Goal: Transaction & Acquisition: Register for event/course

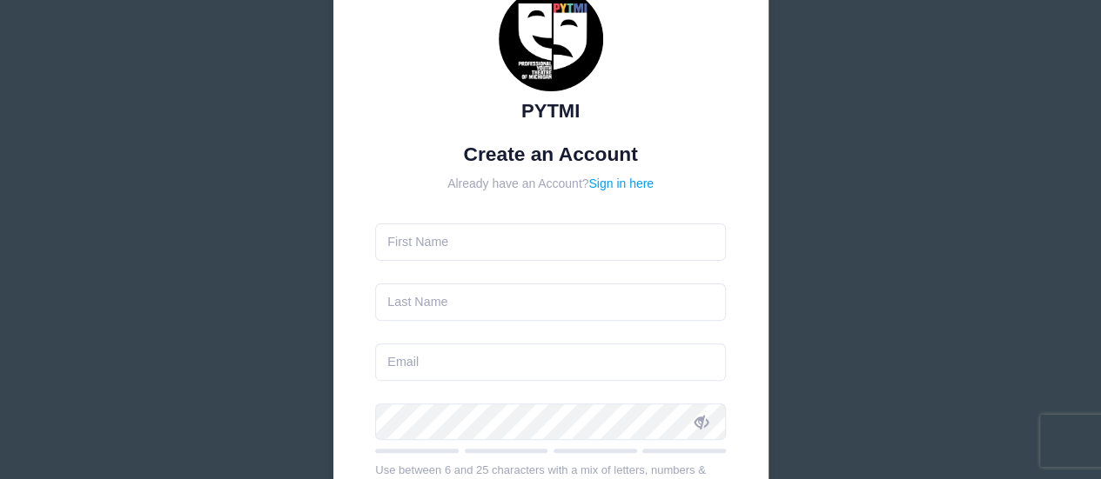
scroll to position [174, 0]
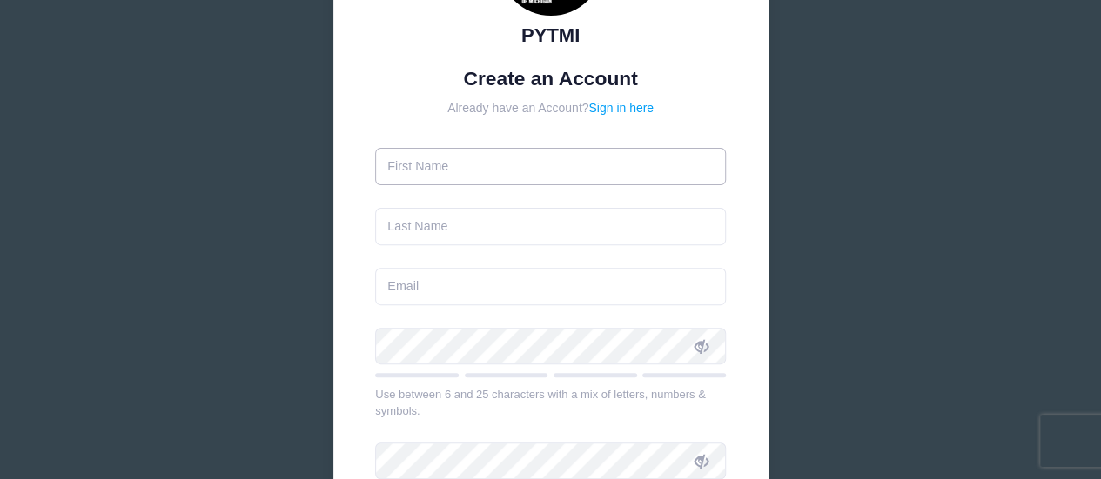
click at [454, 171] on input "text" at bounding box center [550, 166] width 351 height 37
type input "Beth"
type input "[PERSON_NAME]"
type input "[EMAIL_ADDRESS][DOMAIN_NAME]"
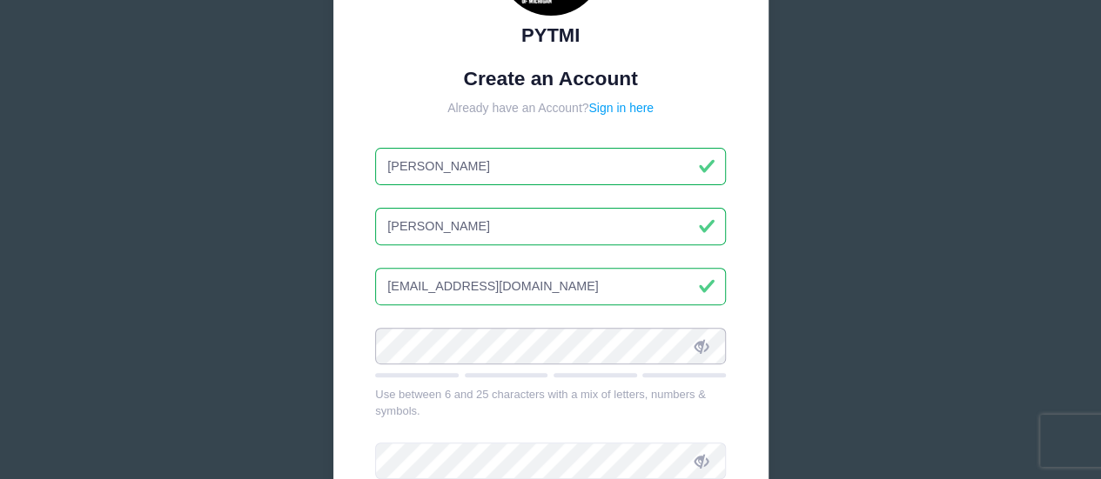
click at [338, 352] on div "PYTMI Create an Account Already have an Account? Sign in here Beth Pearson beth…" at bounding box center [550, 278] width 435 height 818
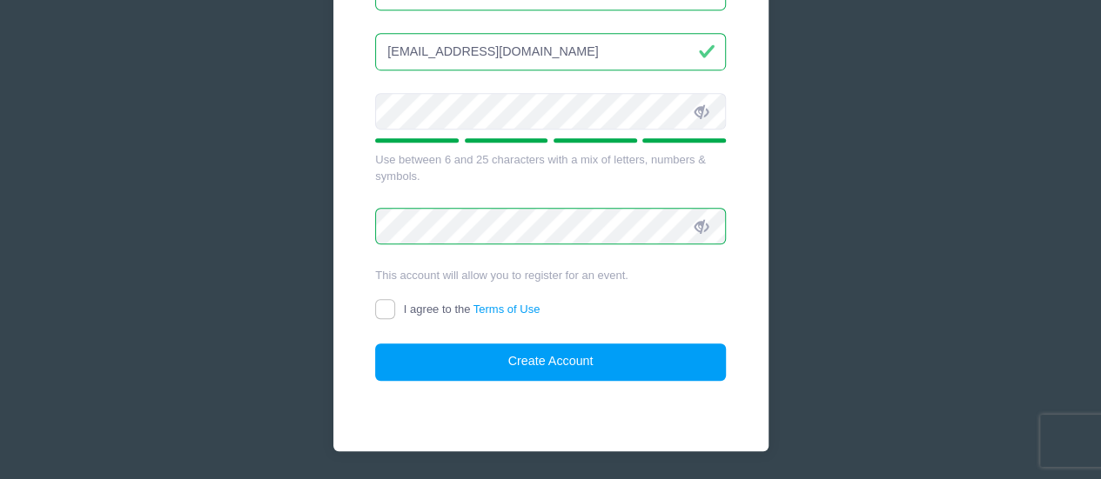
scroll to position [435, 0]
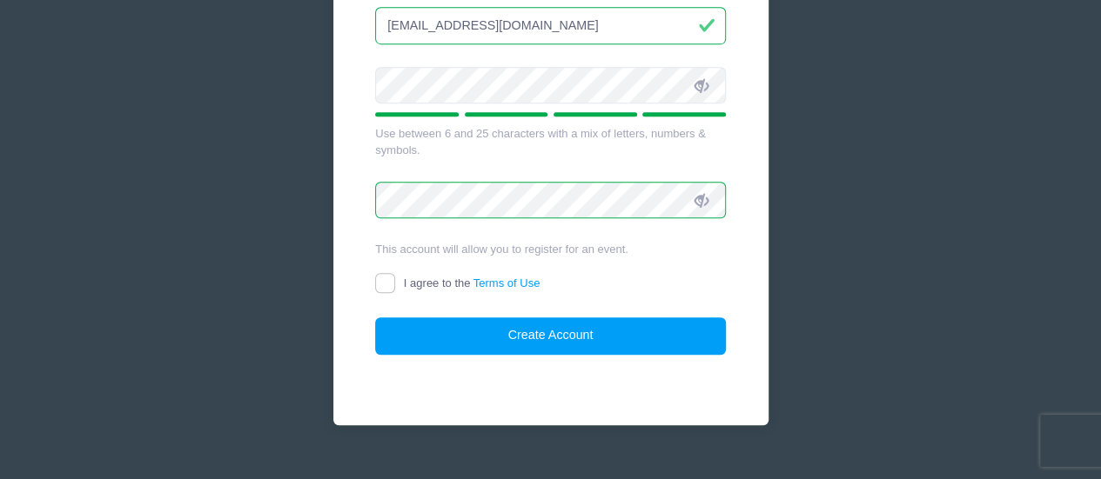
click at [397, 277] on label "I agree to the Terms of Use" at bounding box center [457, 284] width 164 height 18
click at [395, 277] on input "I agree to the Terms of Use" at bounding box center [385, 283] width 20 height 20
checkbox input "true"
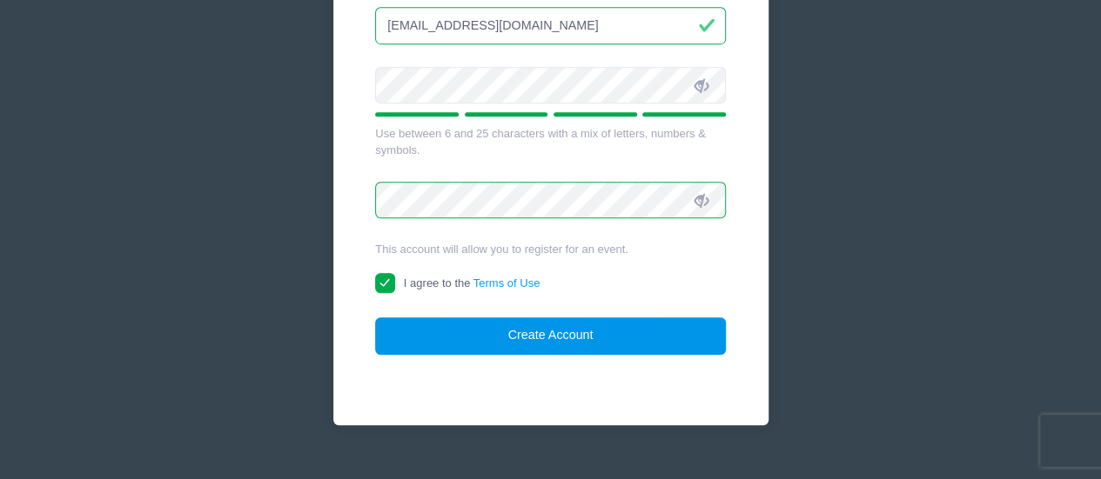
click at [510, 332] on button "Create Account" at bounding box center [550, 336] width 351 height 37
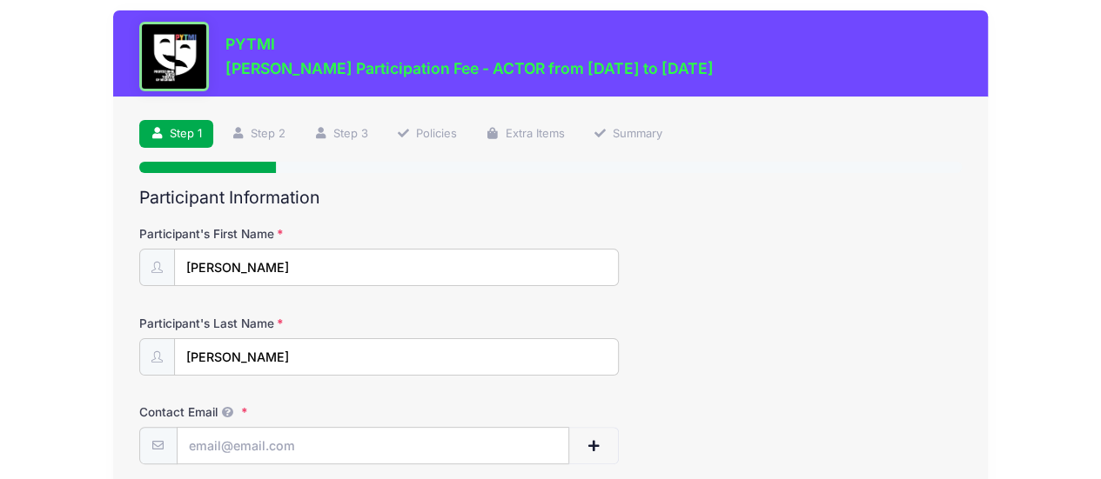
scroll to position [154, 0]
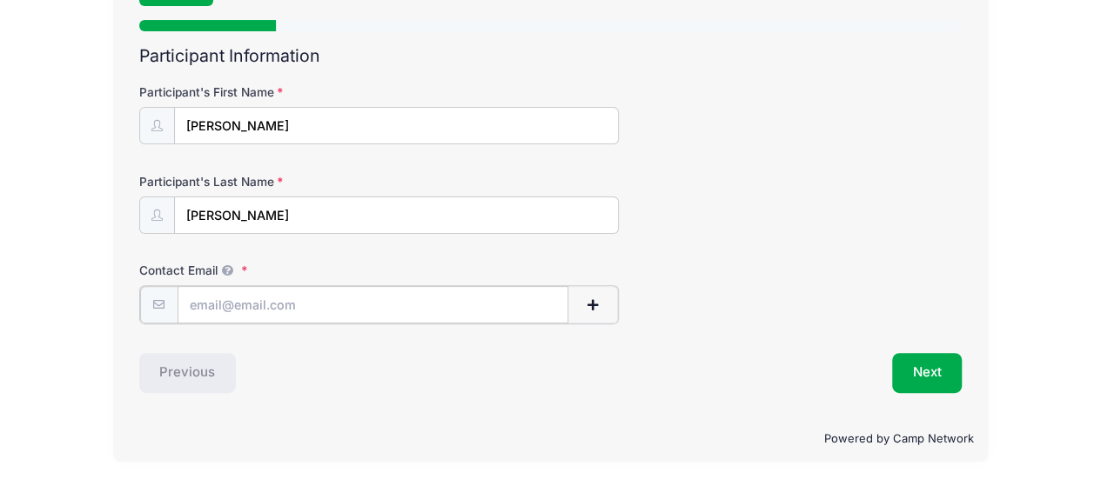
click at [214, 300] on input "Contact Email" at bounding box center [373, 304] width 392 height 37
type input "[EMAIL_ADDRESS][DOMAIN_NAME]"
click at [188, 366] on div "Previous" at bounding box center [341, 372] width 420 height 40
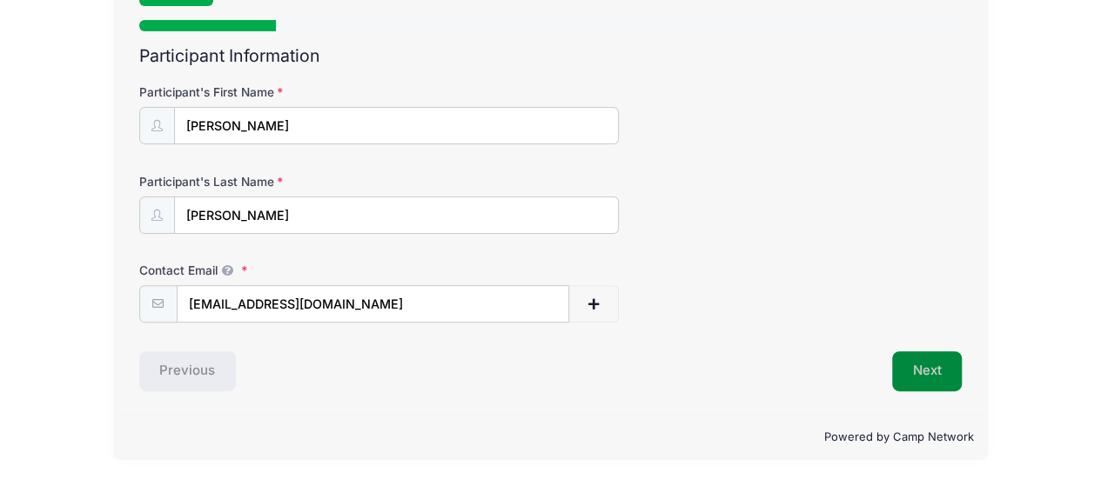
drag, startPoint x: 947, startPoint y: 369, endPoint x: 936, endPoint y: 368, distance: 10.5
click at [947, 369] on button "Next" at bounding box center [927, 372] width 70 height 40
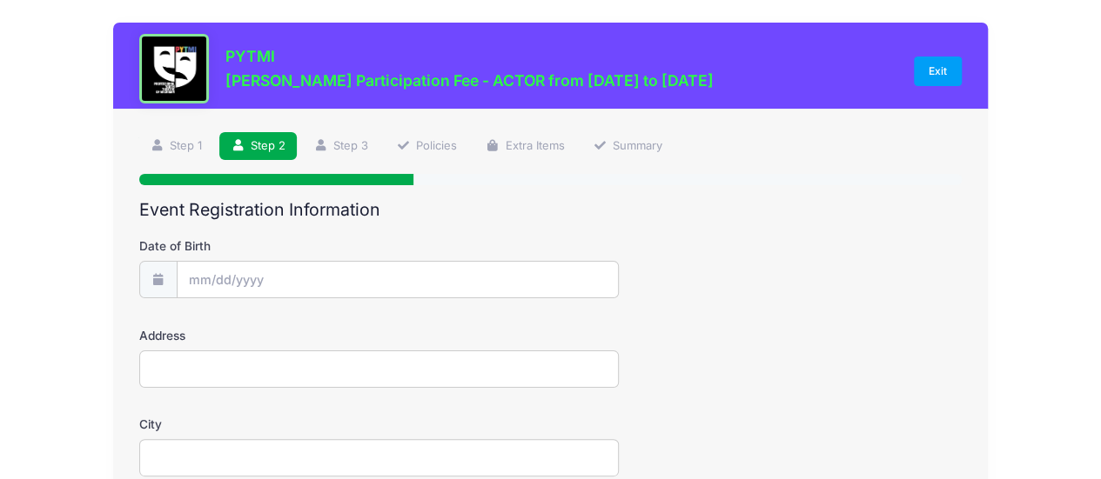
scroll to position [0, 0]
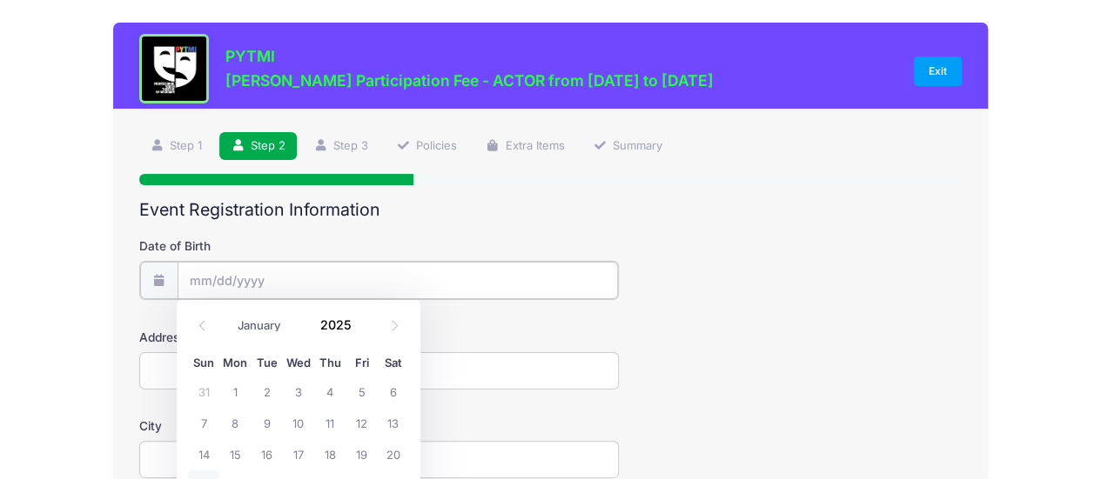
click at [207, 282] on input "Date of Birth" at bounding box center [397, 280] width 440 height 37
click at [233, 272] on input "Date of Birth" at bounding box center [397, 280] width 440 height 37
click at [197, 325] on icon at bounding box center [202, 325] width 11 height 11
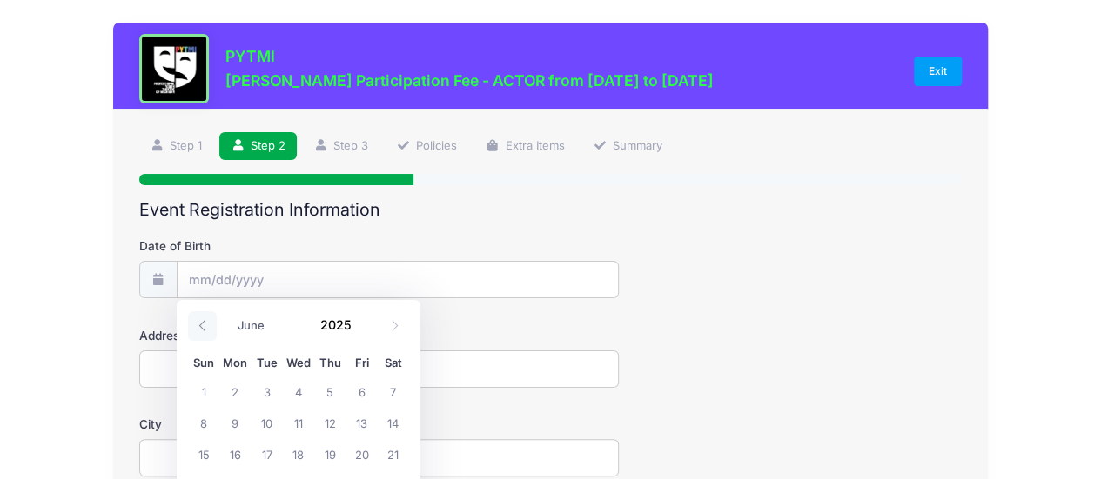
click at [197, 325] on icon at bounding box center [202, 325] width 11 height 11
select select "2"
click at [367, 327] on span at bounding box center [362, 331] width 12 height 13
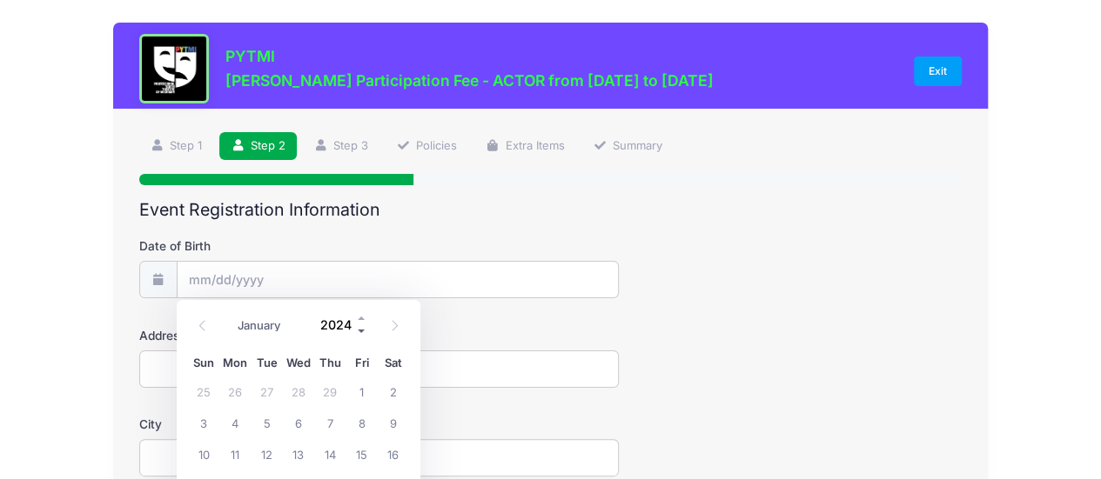
click at [362, 331] on span at bounding box center [362, 331] width 12 height 13
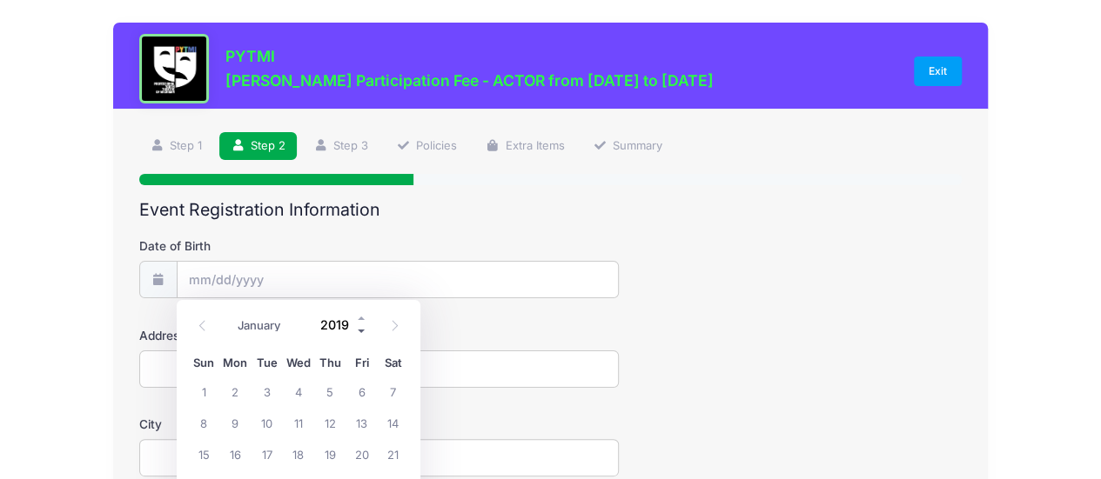
click at [362, 332] on span at bounding box center [362, 331] width 12 height 13
type input "2015"
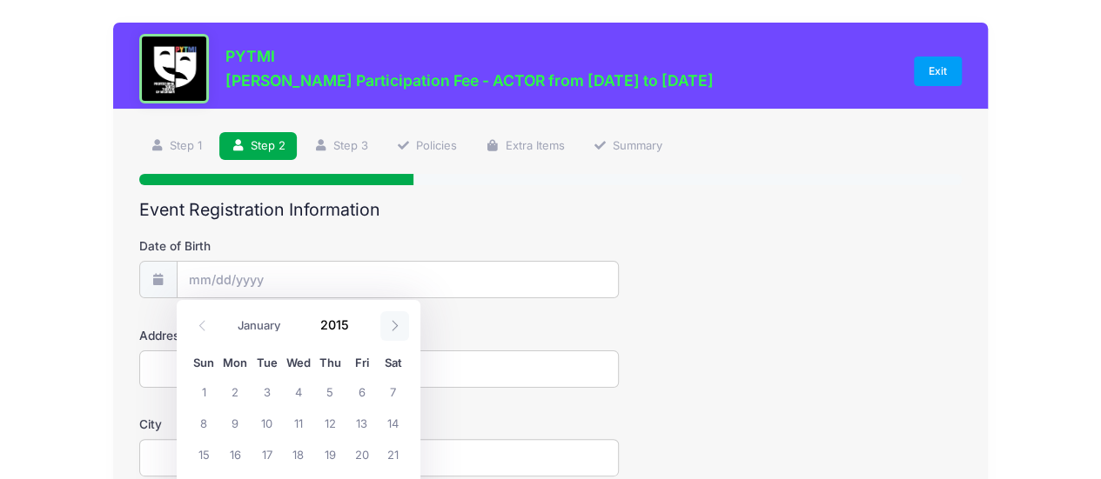
click at [390, 330] on icon at bounding box center [394, 325] width 11 height 11
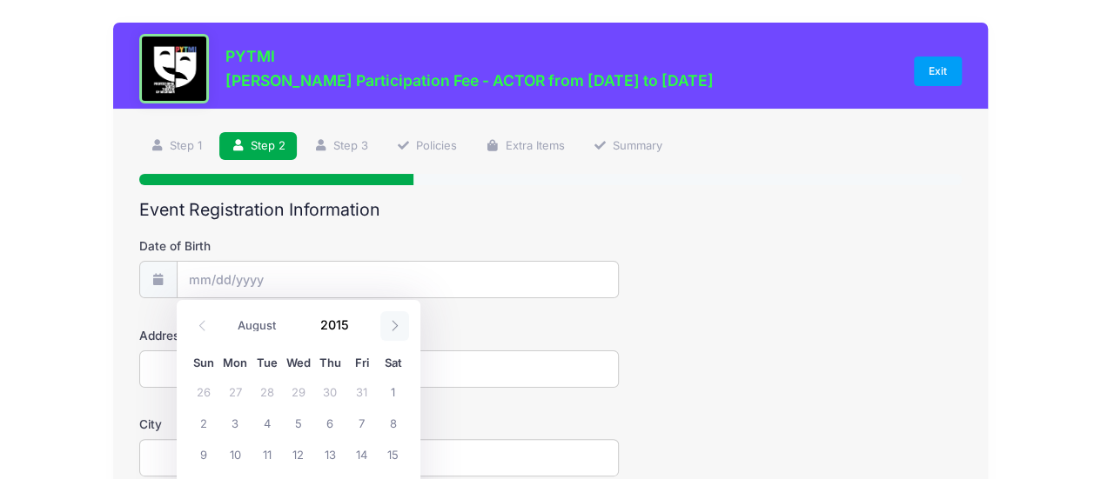
click at [390, 330] on icon at bounding box center [394, 325] width 11 height 11
click at [390, 331] on icon at bounding box center [394, 325] width 11 height 11
select select "10"
click at [262, 425] on span "10" at bounding box center [266, 422] width 31 height 31
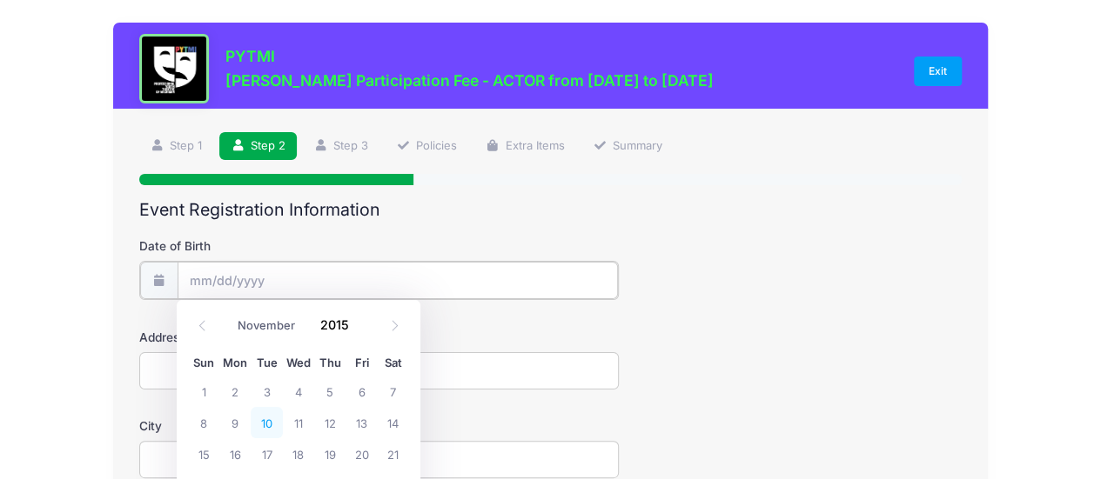
type input "11/10/2015"
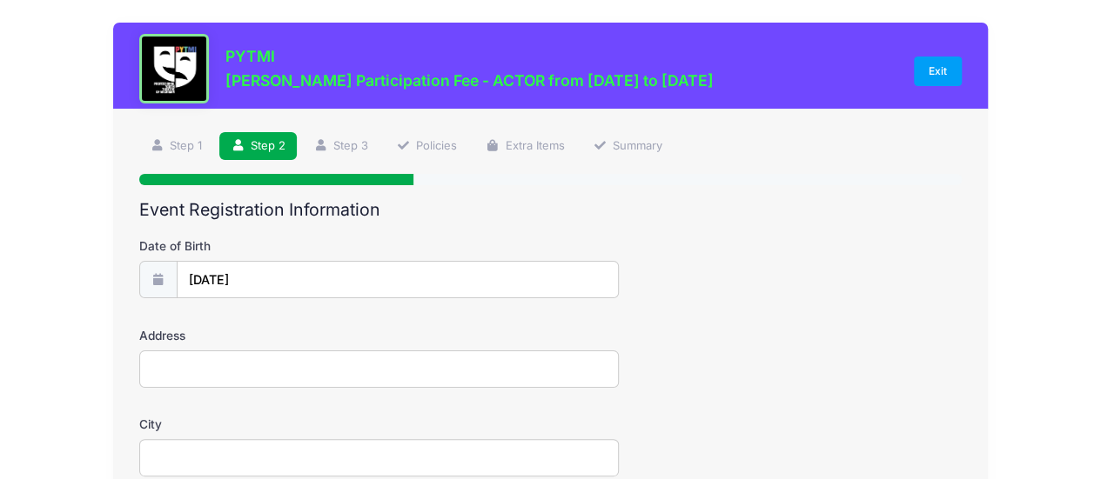
click at [238, 367] on input "Address" at bounding box center [379, 369] width 480 height 37
type input "2814 Briarcliff Street"
type input "Ann Arbor"
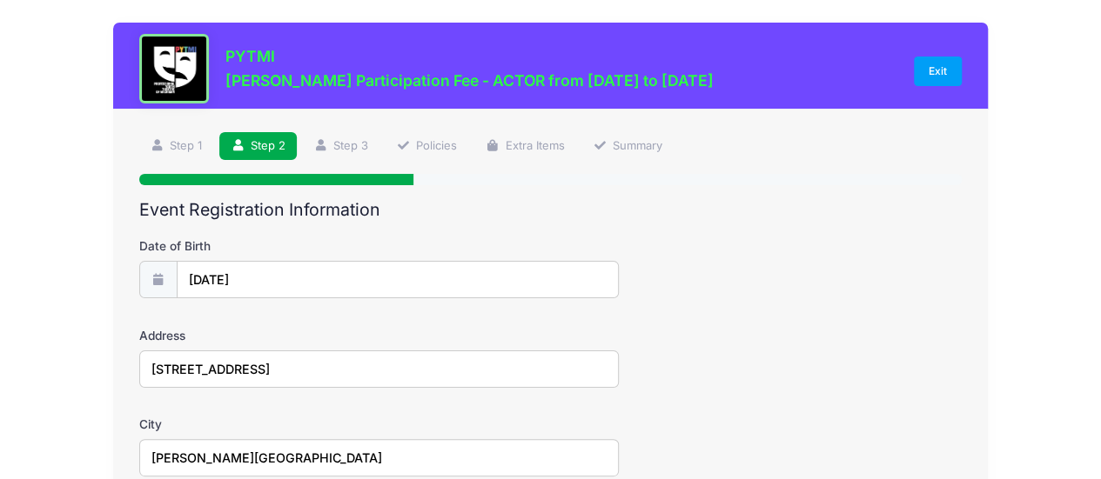
select select "MI"
type input "48105"
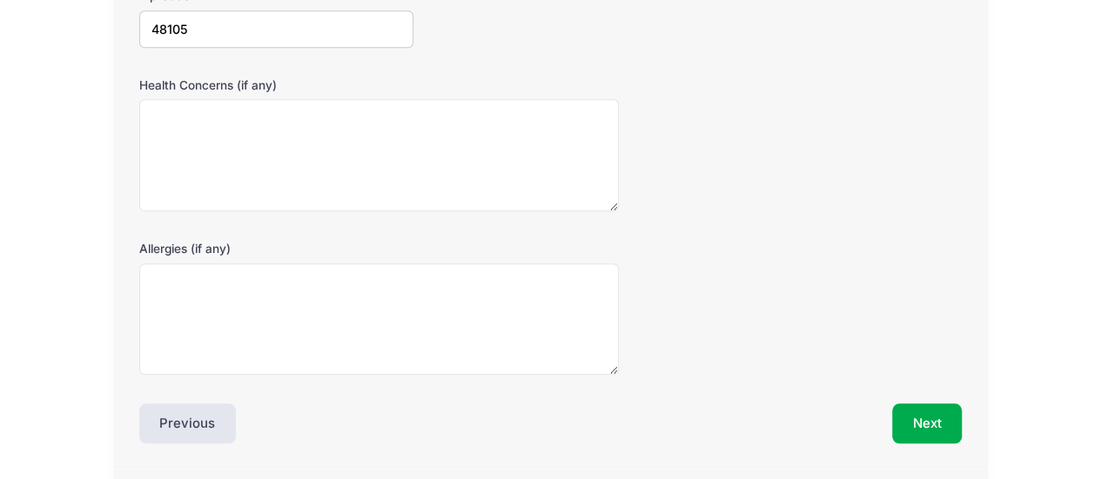
scroll to position [609, 0]
click at [922, 415] on button "Next" at bounding box center [927, 422] width 70 height 40
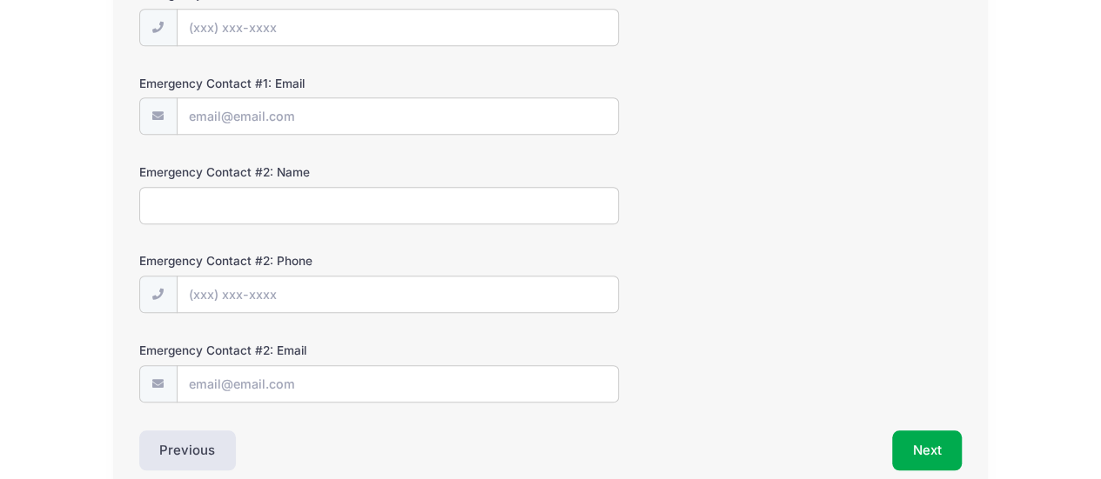
scroll to position [0, 0]
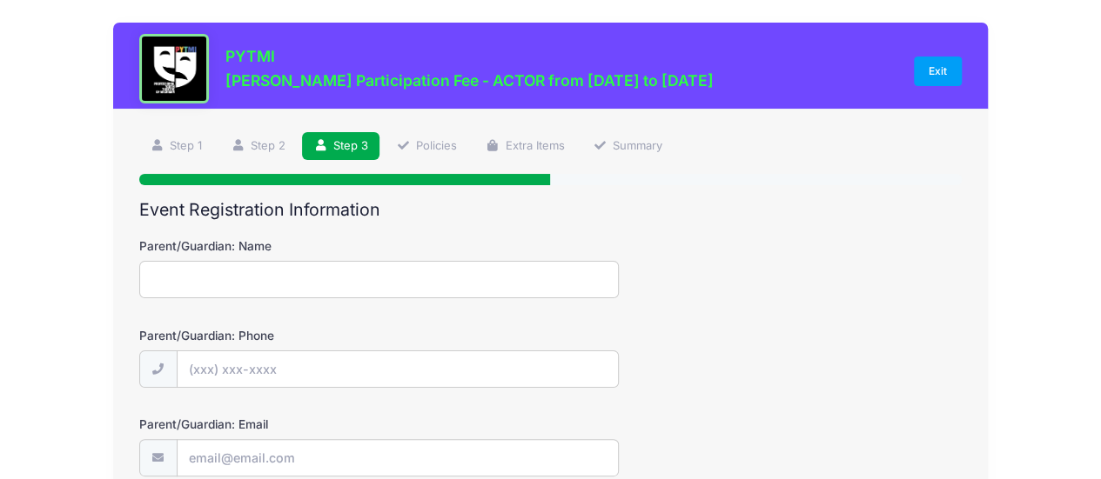
click at [267, 283] on input "Parent/Guardian: Name" at bounding box center [379, 279] width 480 height 37
type input "[PERSON_NAME]"
type input "(216) 798-2837"
type input "bethlpearson@gmail.com"
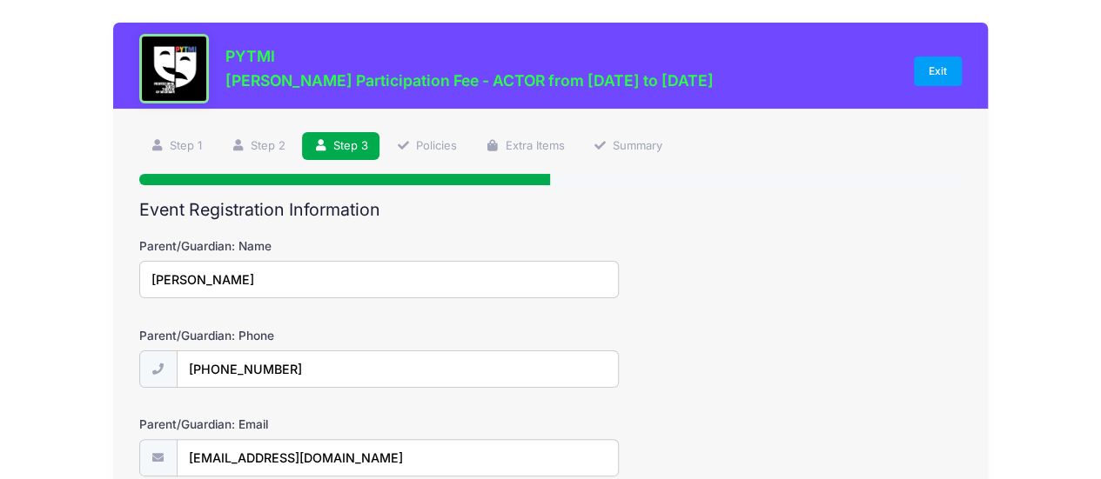
scroll to position [261, 0]
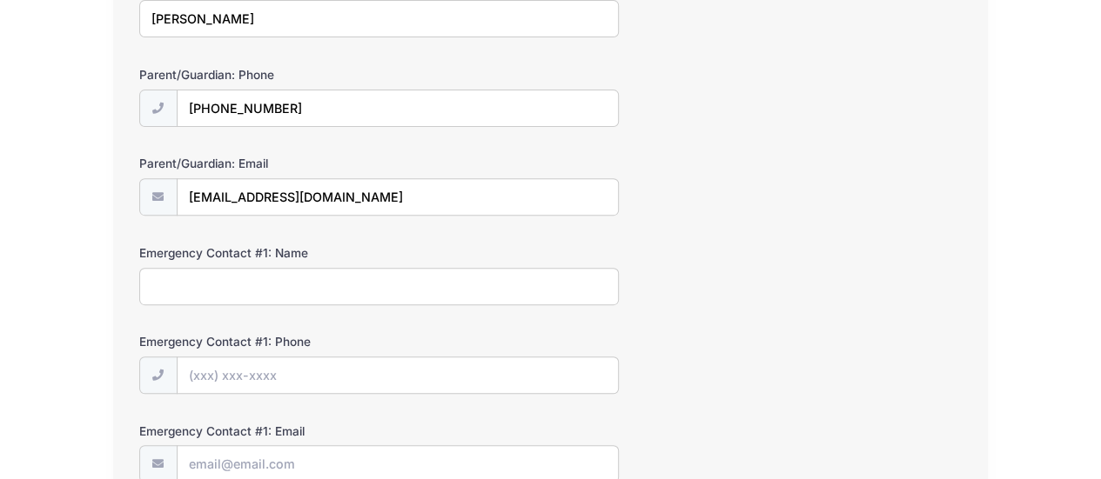
click at [311, 287] on input "Emergency Contact #1: Name" at bounding box center [379, 286] width 480 height 37
type input "Emily Nagoankar"
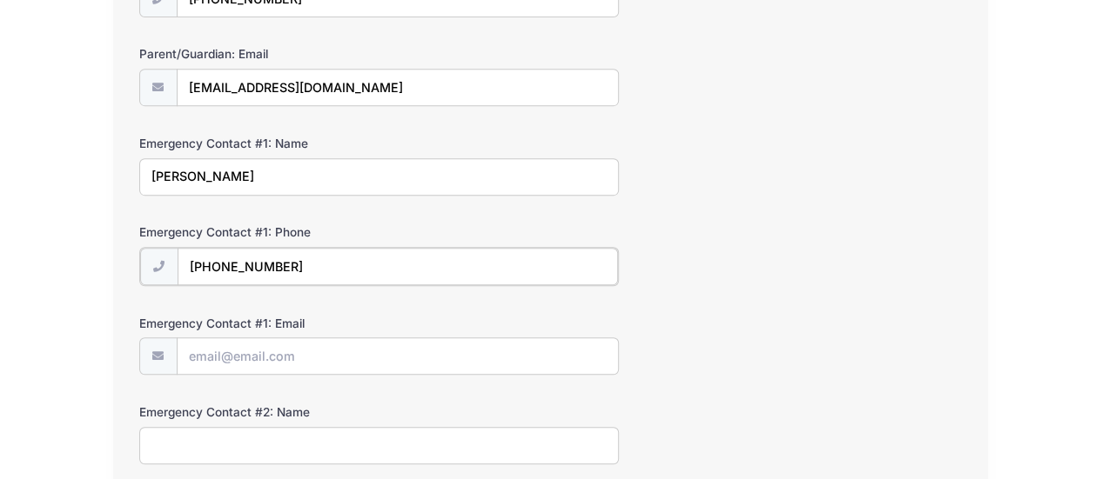
scroll to position [435, 0]
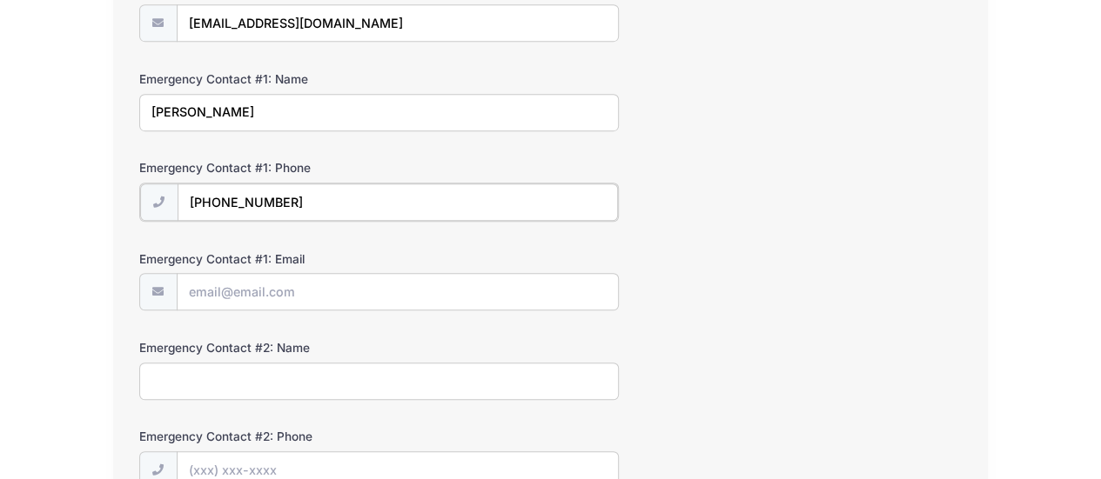
type input "(248) 763-0634"
click at [204, 293] on input "Emergency Contact #1: Email" at bounding box center [397, 290] width 440 height 37
paste input "emilynagaonkar@gmail.com"
type input "emilynagaonkar@gmail.com"
drag, startPoint x: 214, startPoint y: 108, endPoint x: 223, endPoint y: 111, distance: 9.4
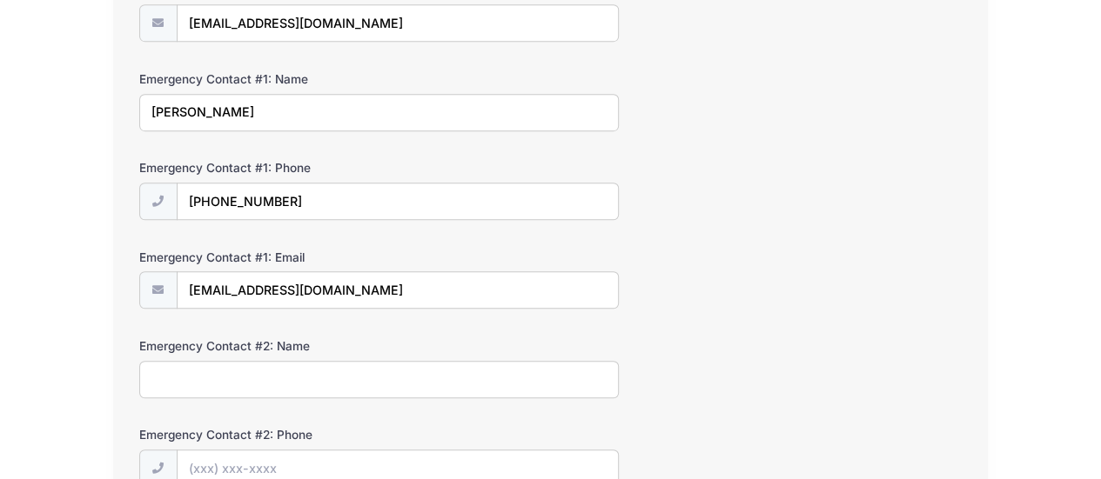
click at [223, 111] on input "Emily Nagoankar" at bounding box center [379, 112] width 480 height 37
type input "Emily Nagaonkar"
click at [174, 376] on input "Emergency Contact #2: Name" at bounding box center [379, 379] width 480 height 37
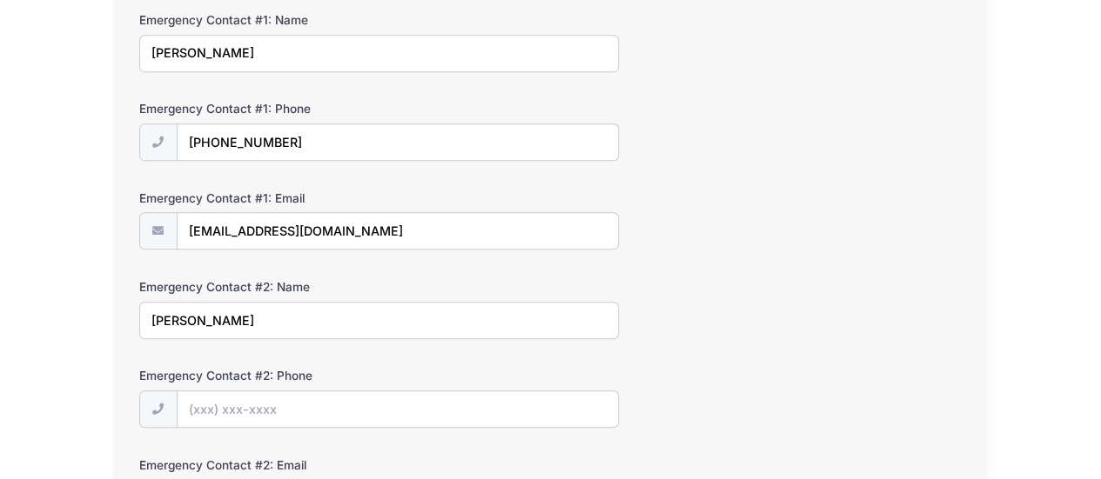
scroll to position [522, 0]
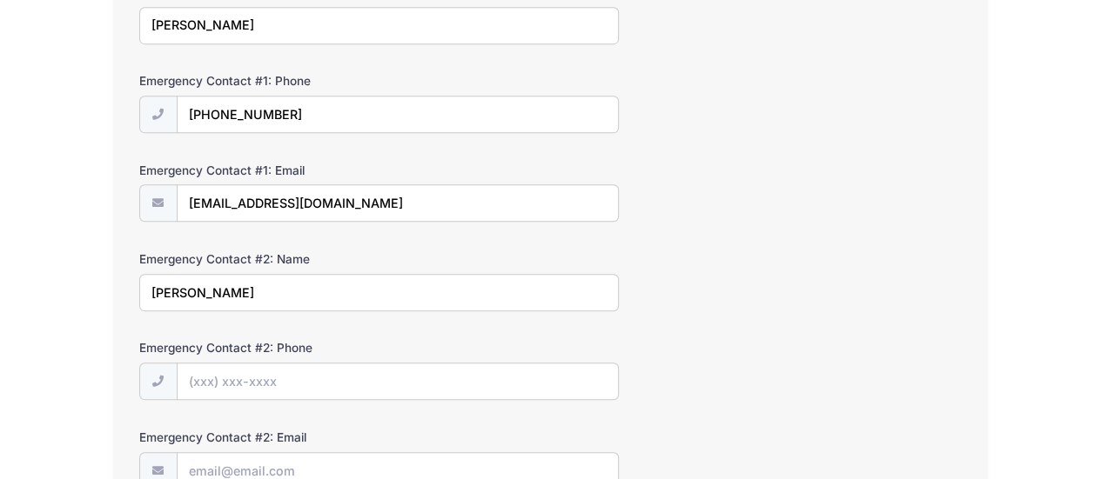
type input "Harsh Nagaonkar"
click at [259, 378] on input "Emergency Contact #2: Phone" at bounding box center [397, 382] width 440 height 37
type input "(425) 445-3386"
click at [228, 471] on input "Emergency Contact #2: Email" at bounding box center [397, 471] width 440 height 37
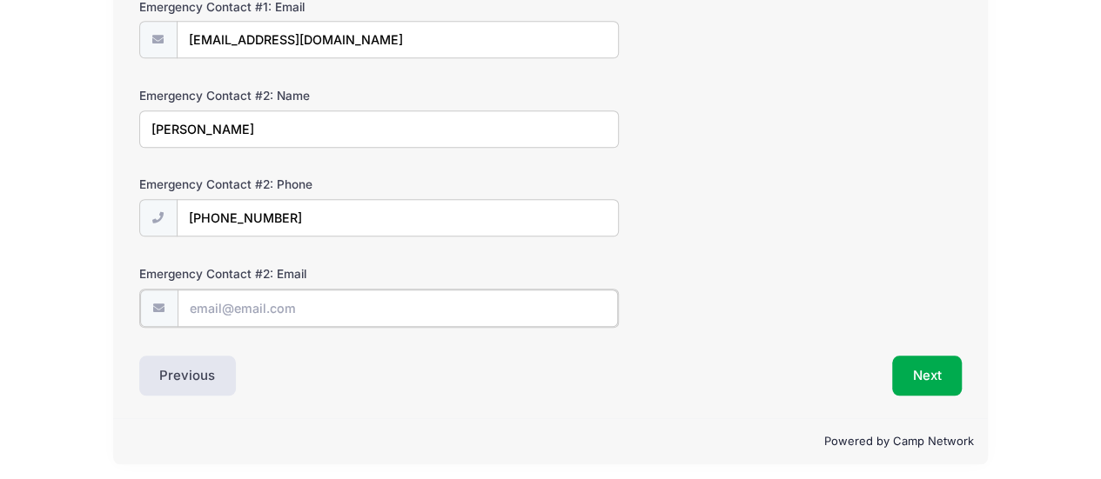
scroll to position [686, 0]
click at [216, 302] on input "Emergency Contact #2: Email" at bounding box center [397, 307] width 440 height 37
paste input "harshu@gmail.com"
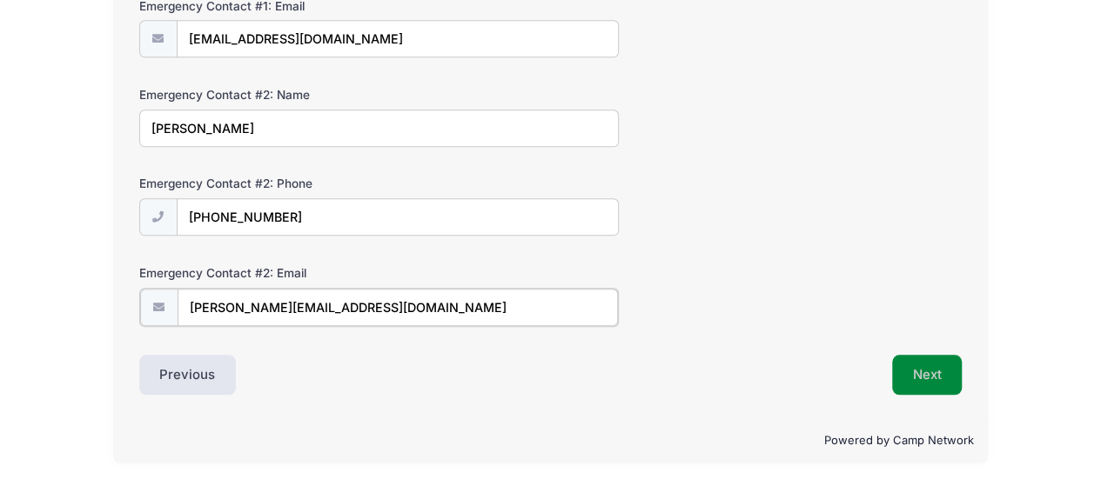
type input "harshu@gmail.com"
click at [927, 358] on button "Next" at bounding box center [927, 374] width 70 height 40
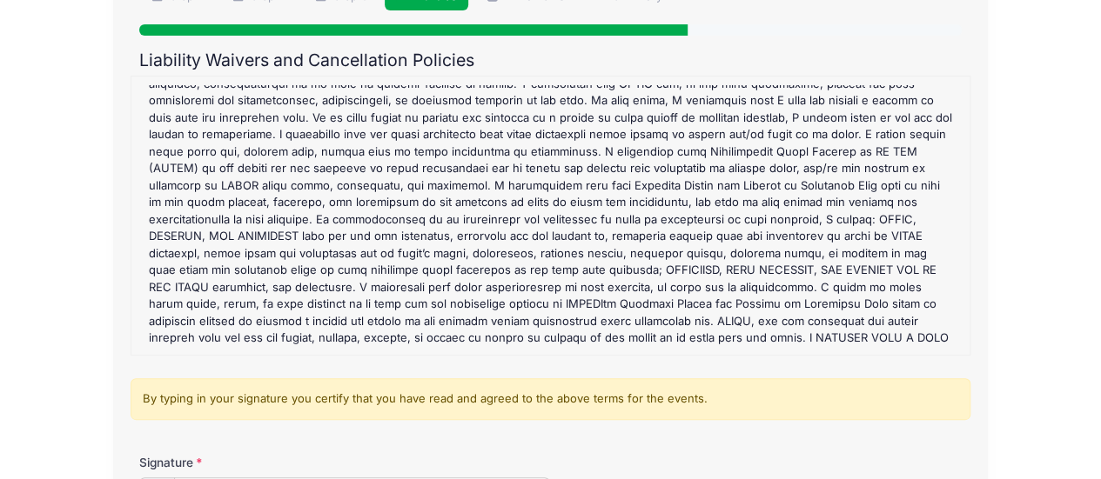
scroll to position [261, 0]
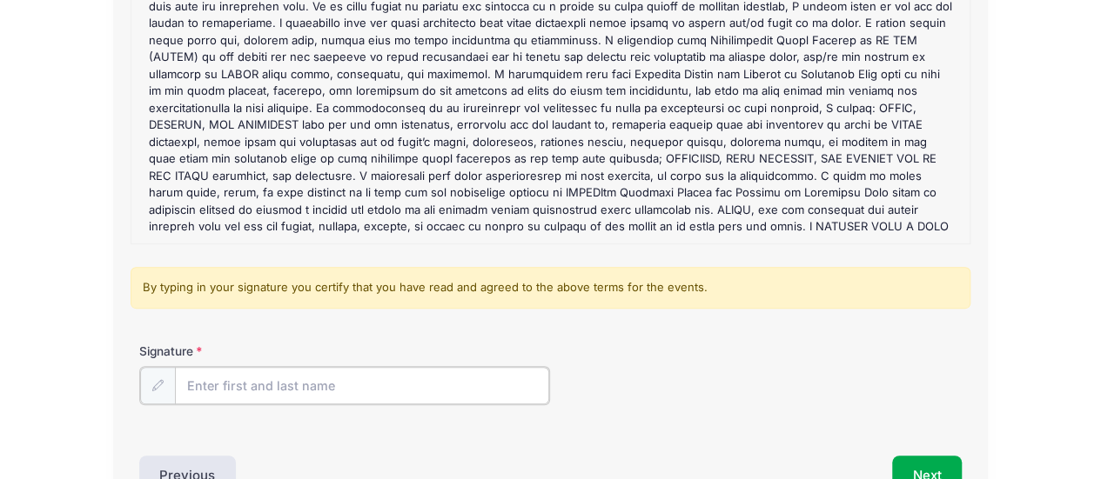
click at [260, 383] on input "Signature" at bounding box center [362, 385] width 375 height 37
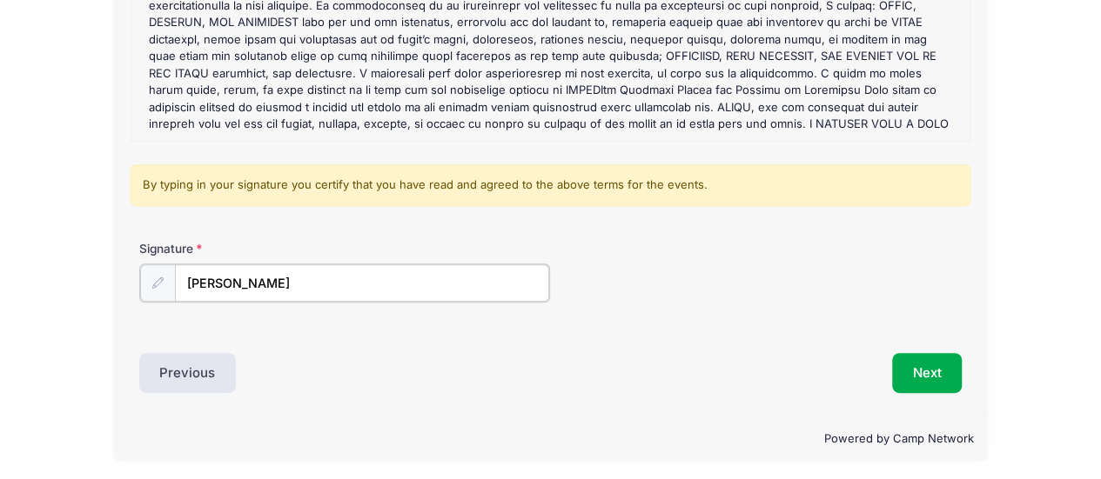
scroll to position [365, 0]
type input "[PERSON_NAME]"
click at [917, 371] on button "Next" at bounding box center [927, 371] width 70 height 40
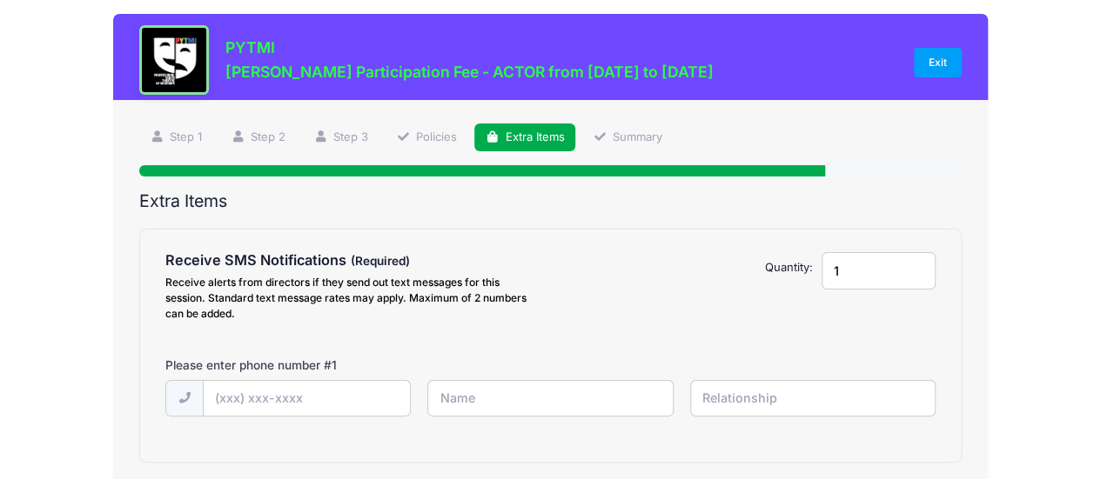
scroll to position [0, 0]
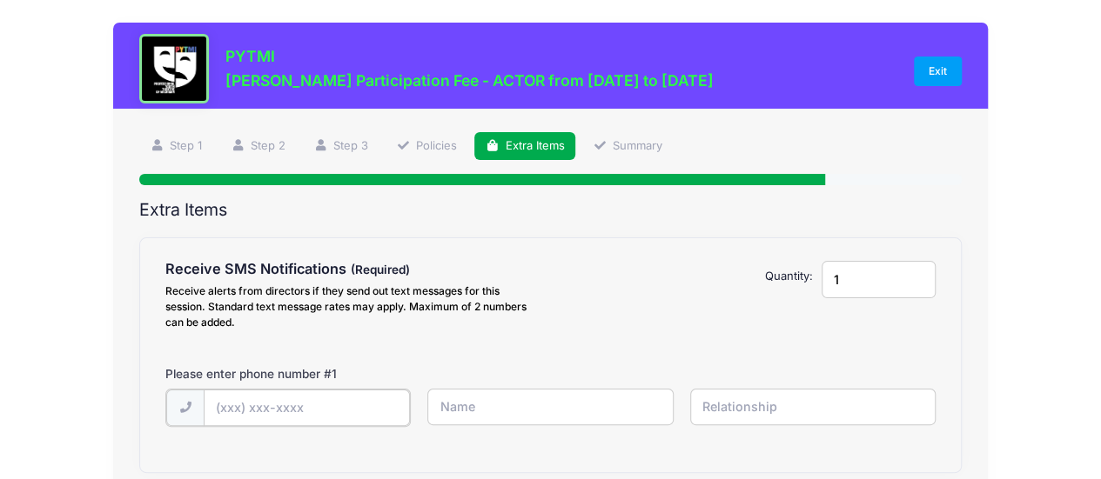
click at [314, 408] on input "text" at bounding box center [307, 408] width 206 height 37
type input "(216) 798-2837"
click at [497, 405] on input "Beth" at bounding box center [549, 407] width 245 height 37
type input "[PERSON_NAME]"
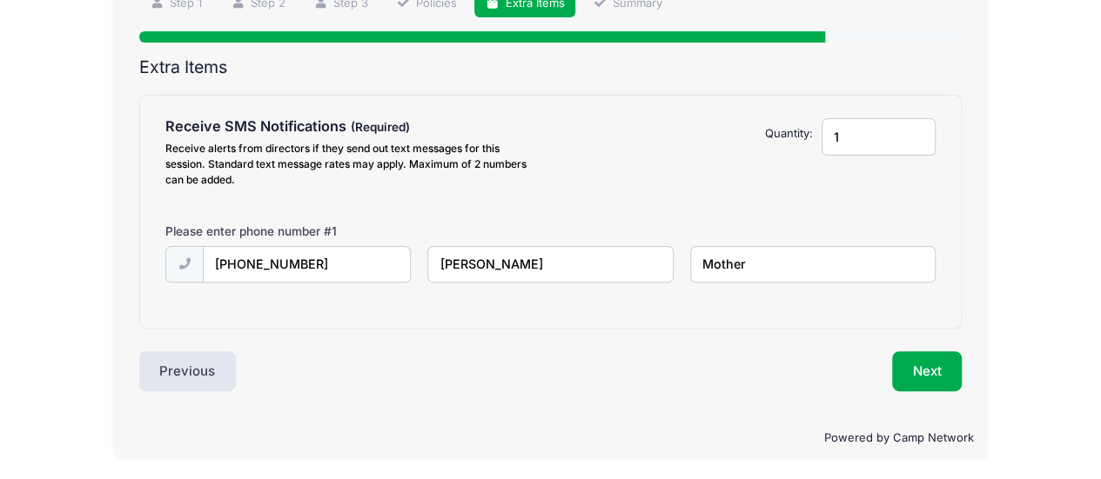
scroll to position [144, 0]
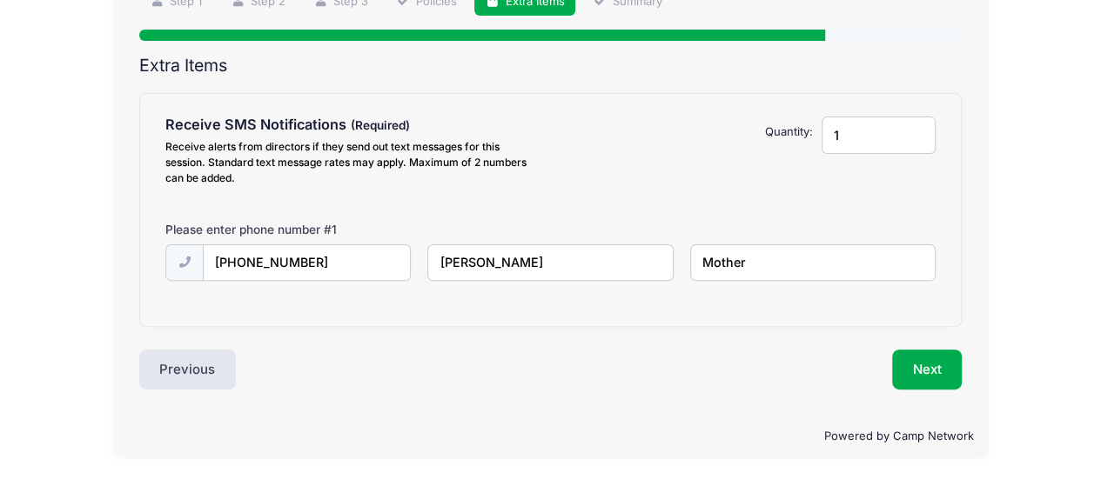
type input "Mother"
type input "2"
click at [914, 130] on input "2" at bounding box center [878, 135] width 114 height 37
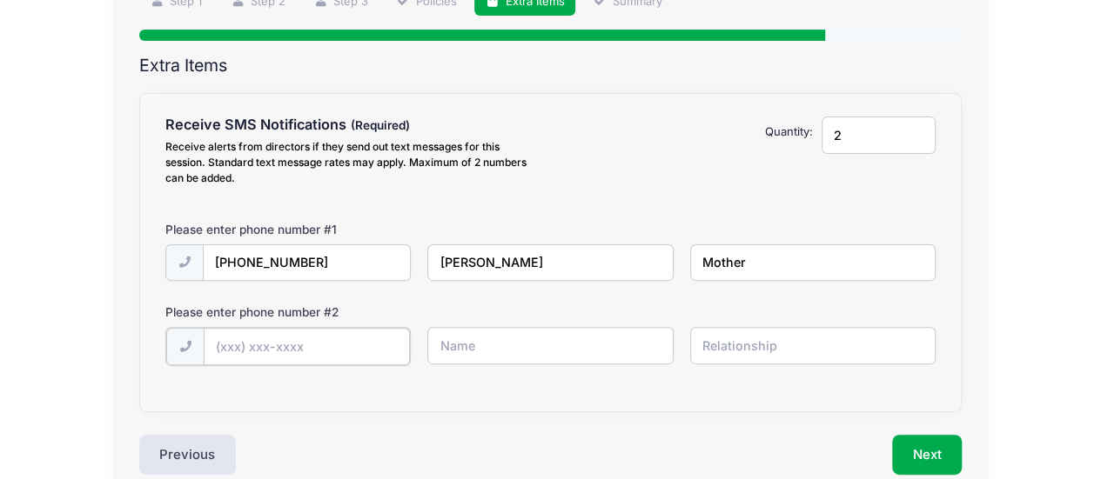
click at [308, 340] on input "text" at bounding box center [307, 346] width 206 height 37
type input "(216) 798-2912"
click at [491, 355] on input "text" at bounding box center [549, 345] width 245 height 37
click at [503, 340] on input "Richard" at bounding box center [549, 345] width 245 height 37
type input "Richard Pearson"
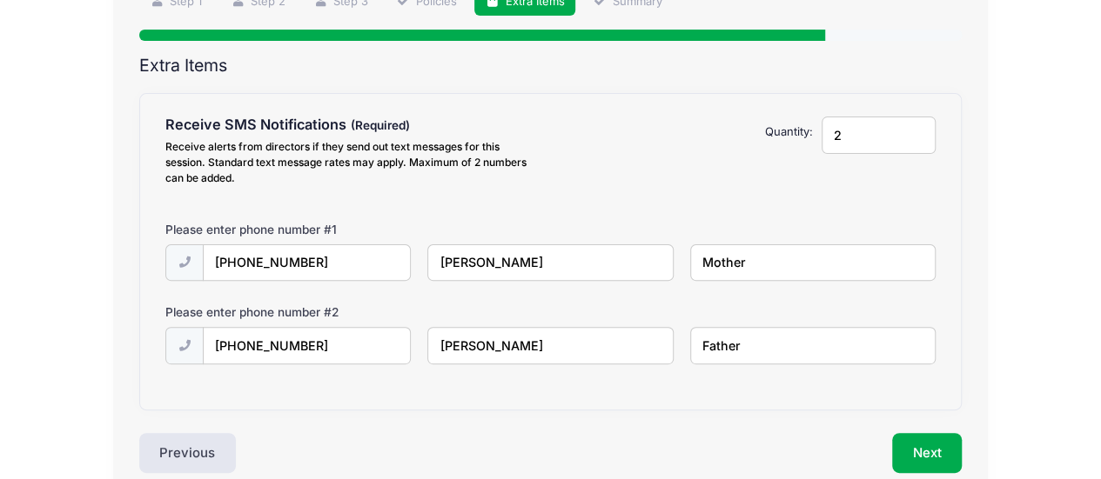
type input "Father"
click at [939, 305] on div "Please enter phone number # 2" at bounding box center [550, 315] width 787 height 23
click at [938, 453] on button "Next" at bounding box center [927, 453] width 70 height 40
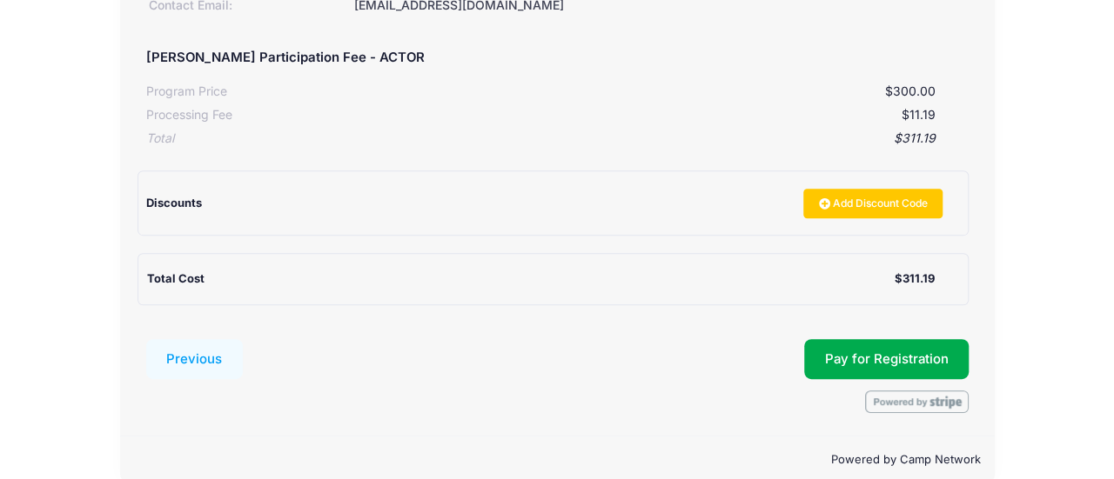
scroll to position [344, 0]
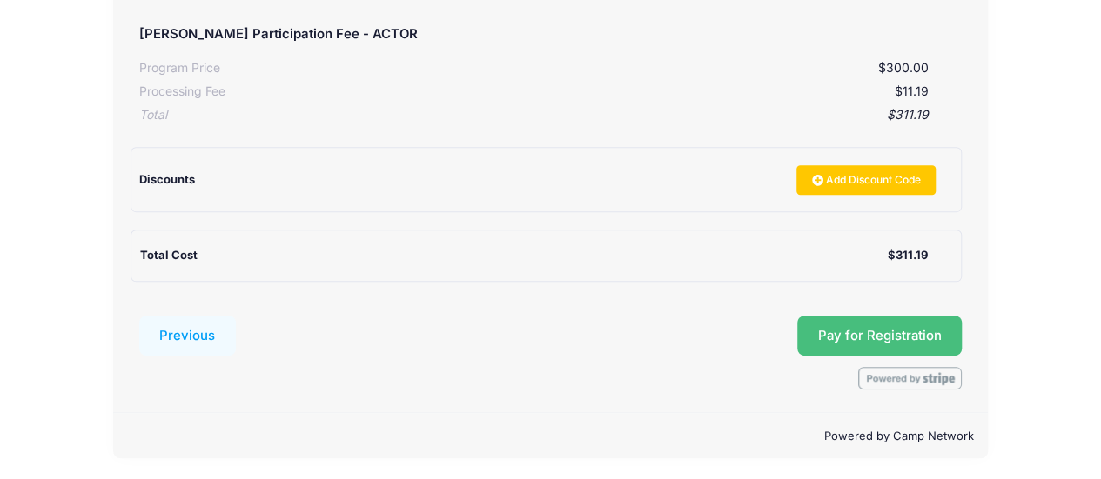
click at [834, 331] on button "Pay for Registration" at bounding box center [879, 336] width 165 height 40
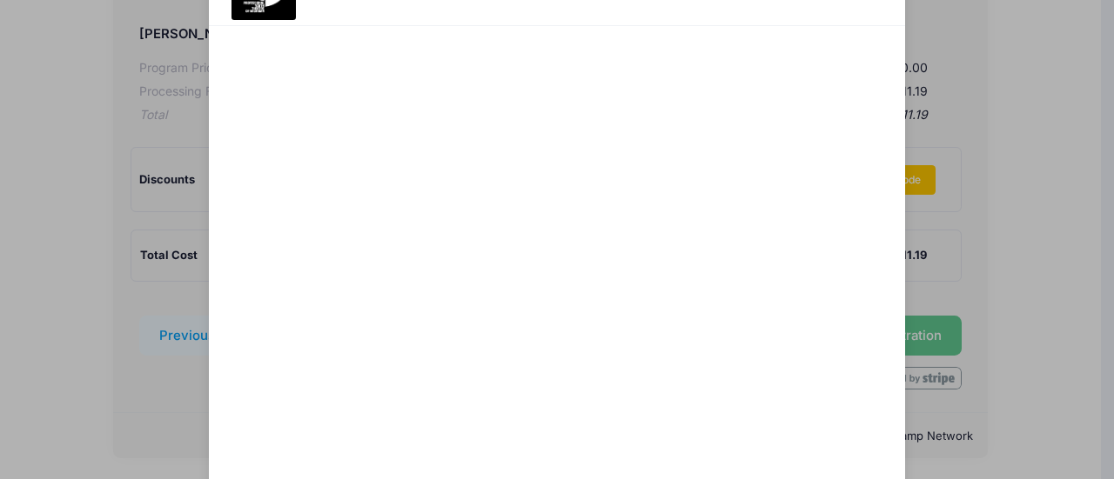
scroll to position [218, 0]
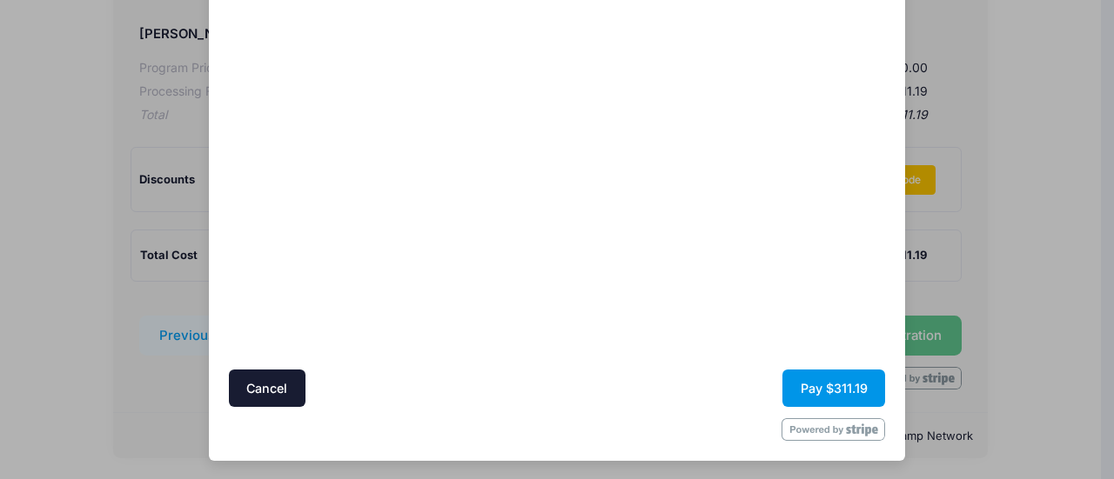
click at [827, 384] on button "Pay $311.19" at bounding box center [833, 388] width 103 height 37
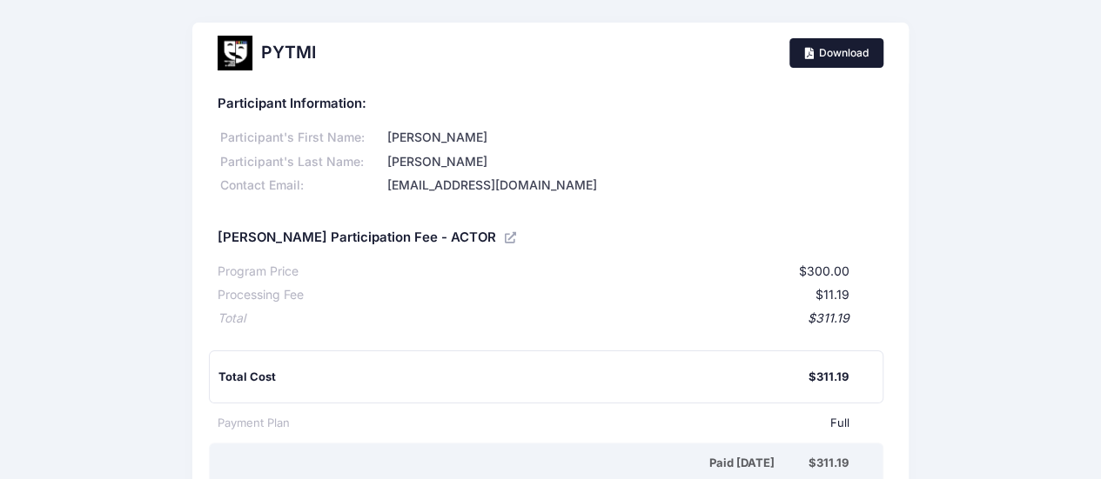
click at [838, 55] on link "Download" at bounding box center [836, 53] width 94 height 30
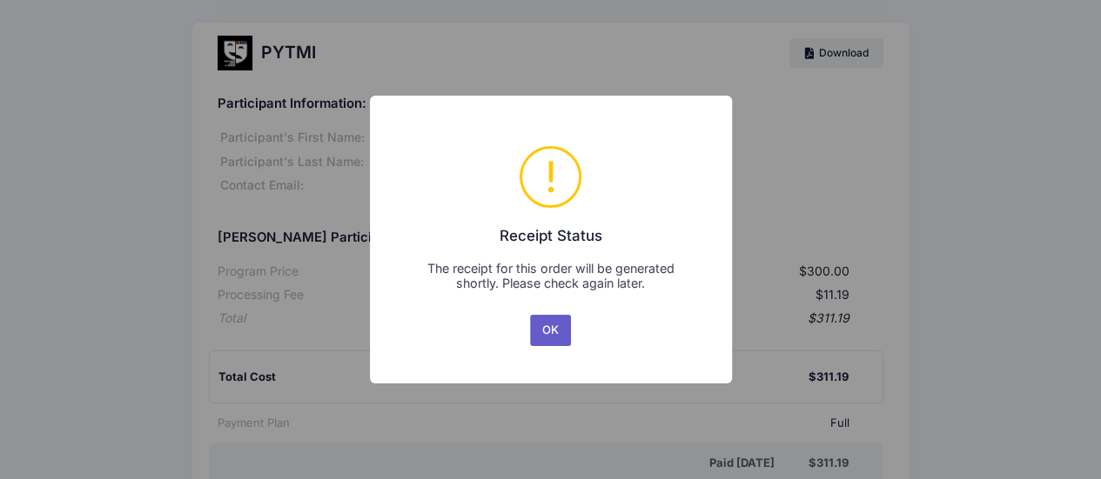
click at [546, 338] on button "OK" at bounding box center [551, 330] width 42 height 31
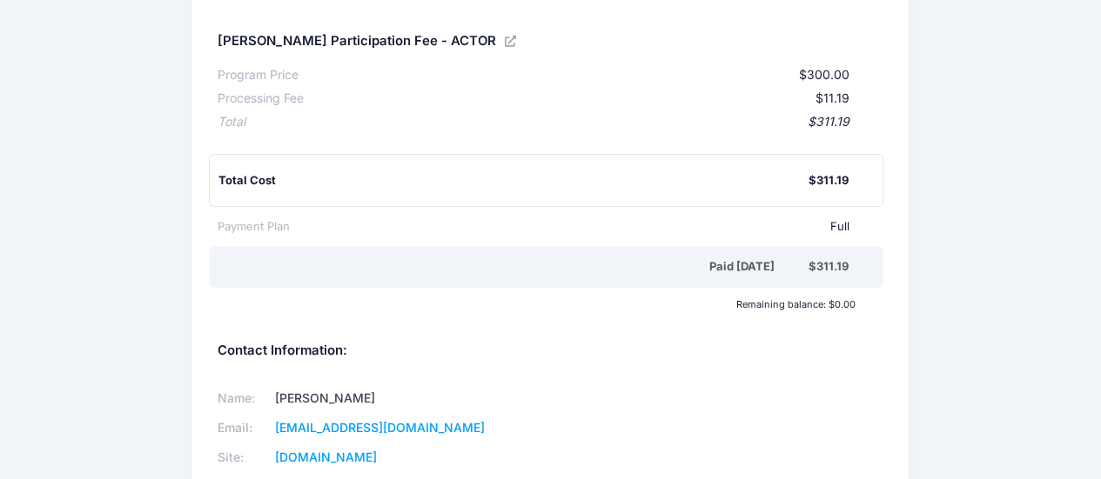
scroll to position [174, 0]
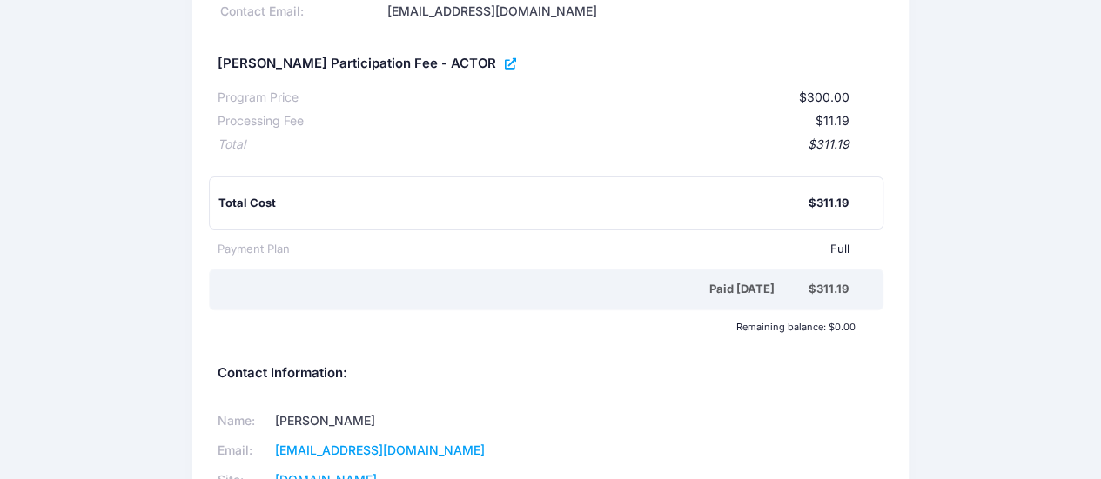
click at [505, 64] on icon at bounding box center [512, 64] width 14 height 0
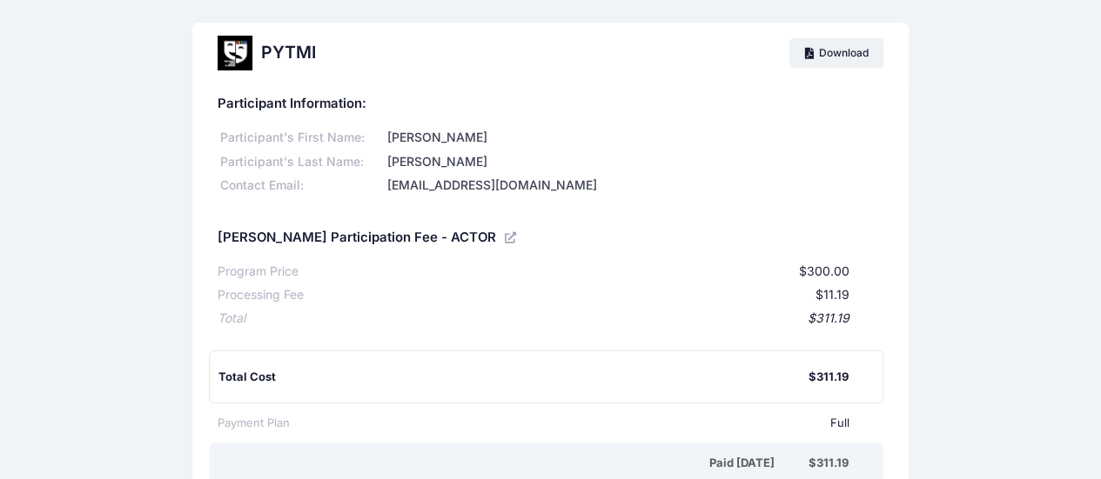
click at [228, 51] on div at bounding box center [235, 53] width 35 height 35
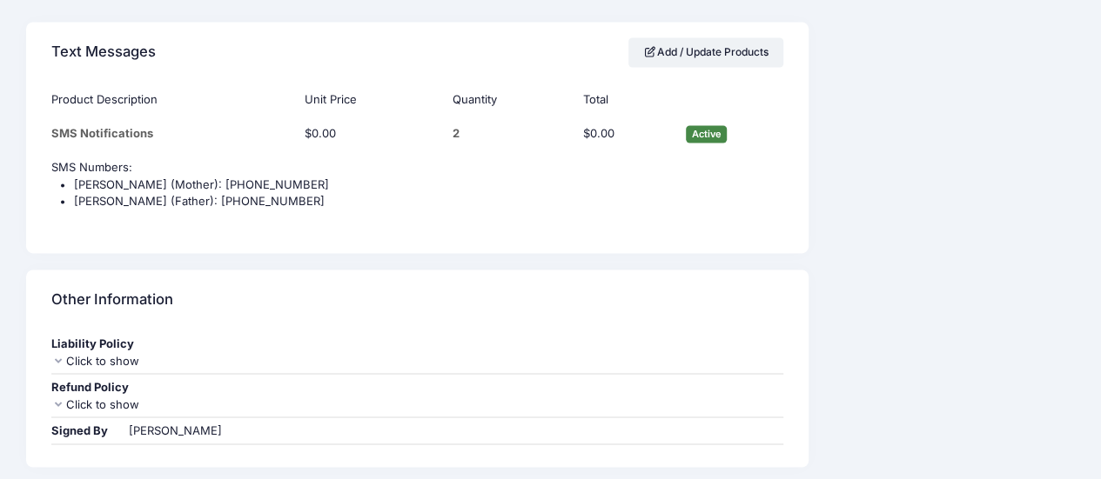
scroll to position [1410, 0]
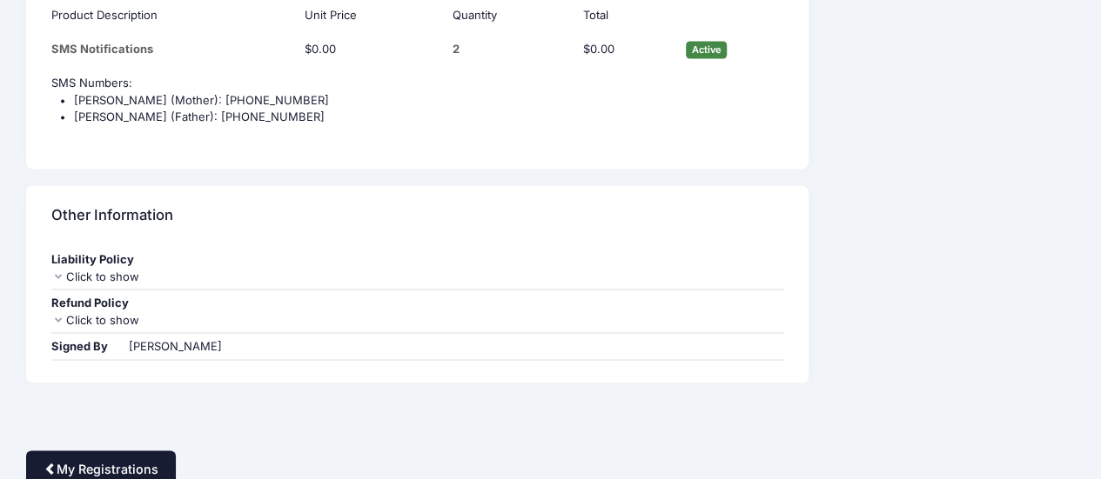
click at [101, 459] on link "My Registrations" at bounding box center [101, 469] width 150 height 37
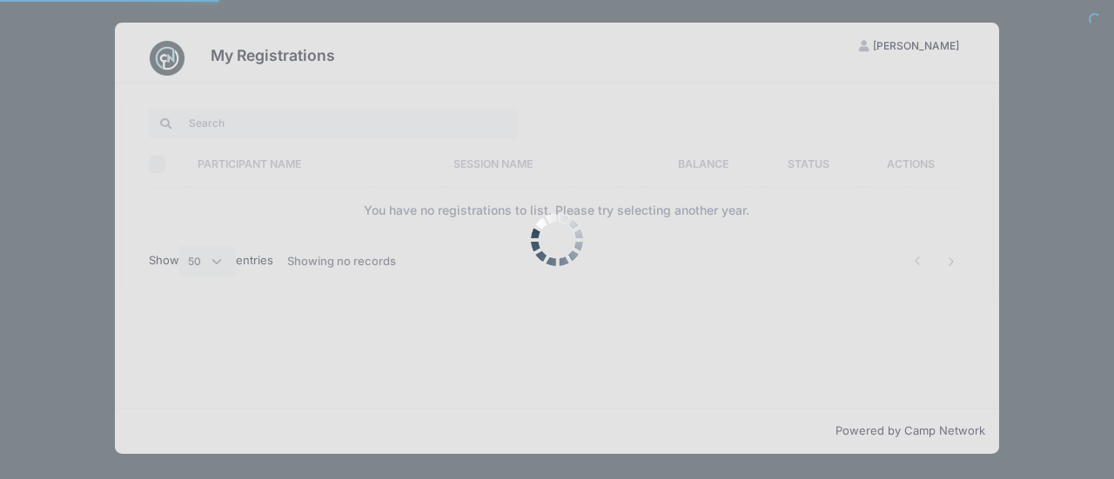
select select "50"
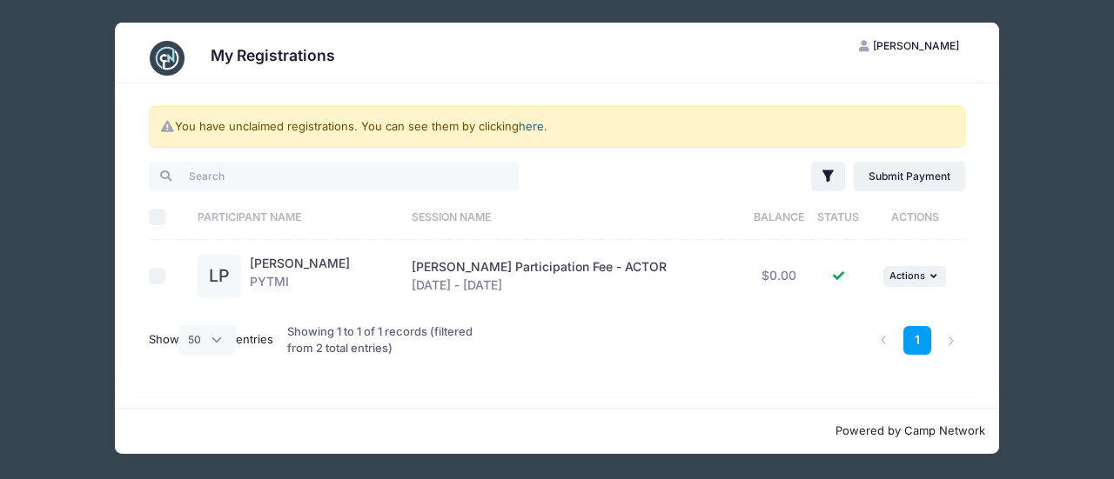
click at [536, 126] on link "here" at bounding box center [531, 126] width 25 height 14
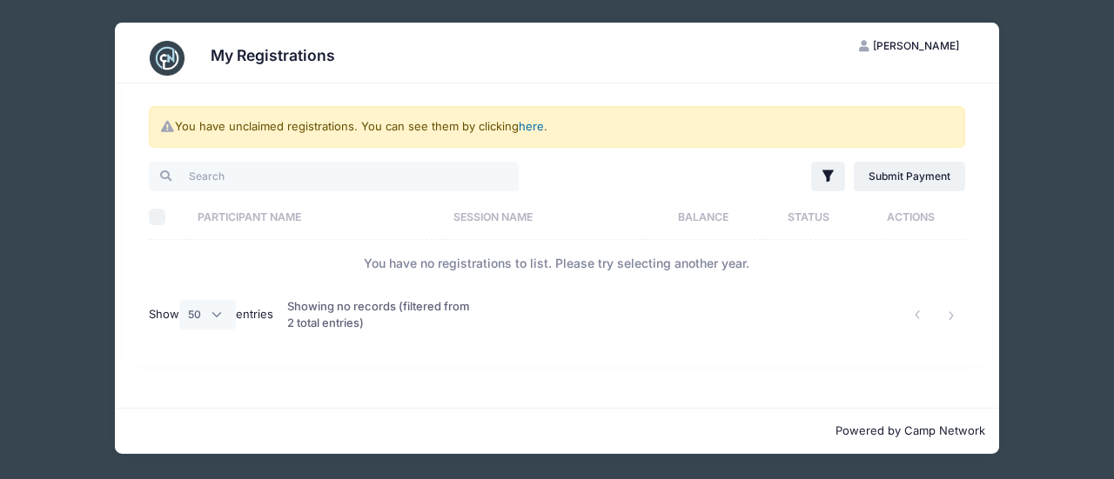
click at [534, 130] on link "here" at bounding box center [531, 126] width 25 height 14
click at [164, 55] on img at bounding box center [167, 58] width 35 height 35
